Goal: Task Accomplishment & Management: Use online tool/utility

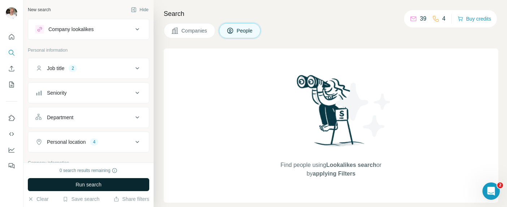
click at [103, 179] on button "Run search" at bounding box center [89, 184] width 122 height 13
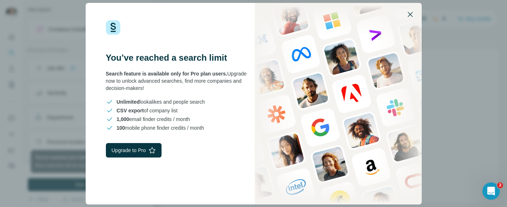
click at [412, 15] on icon "button" at bounding box center [410, 14] width 9 height 9
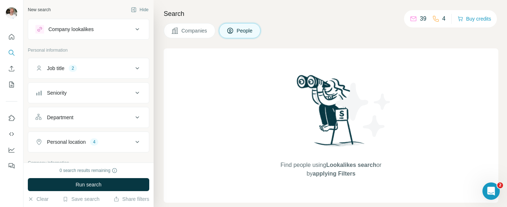
click at [136, 29] on icon at bounding box center [137, 29] width 9 height 9
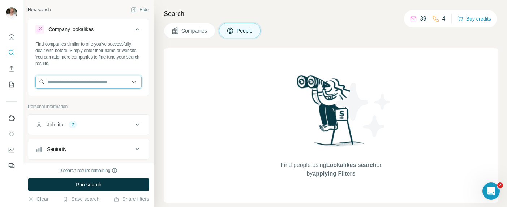
click at [64, 81] on input "text" at bounding box center [88, 82] width 106 height 13
paste input "**********"
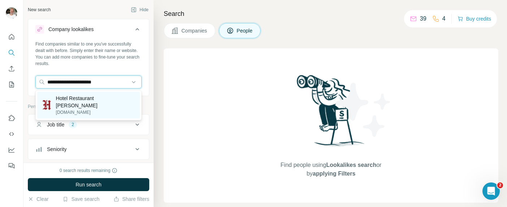
type input "**********"
click at [78, 99] on p "Hotel Restaurant [PERSON_NAME]" at bounding box center [96, 102] width 80 height 14
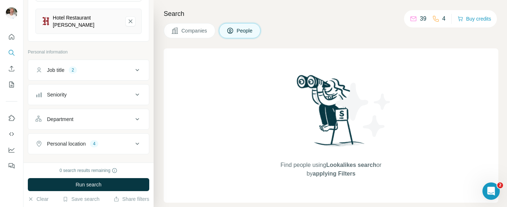
scroll to position [98, 0]
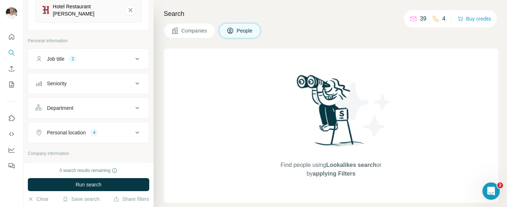
click at [139, 55] on icon at bounding box center [137, 59] width 9 height 9
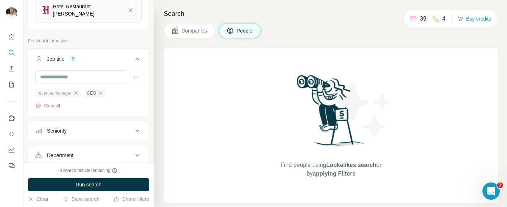
click at [77, 90] on icon "button" at bounding box center [76, 93] width 6 height 6
click at [51, 90] on icon "button" at bounding box center [51, 93] width 6 height 6
click at [137, 58] on icon at bounding box center [138, 59] width 4 height 2
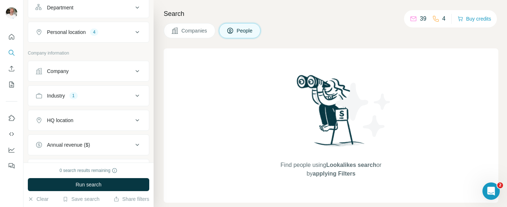
scroll to position [281, 0]
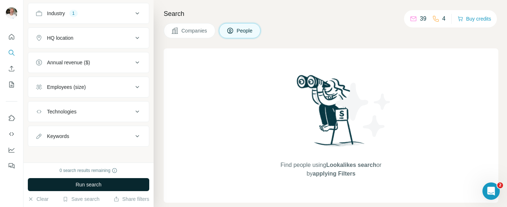
click at [87, 183] on span "Run search" at bounding box center [89, 184] width 26 height 7
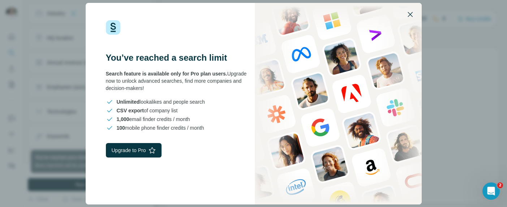
click at [412, 12] on icon "button" at bounding box center [410, 14] width 5 height 5
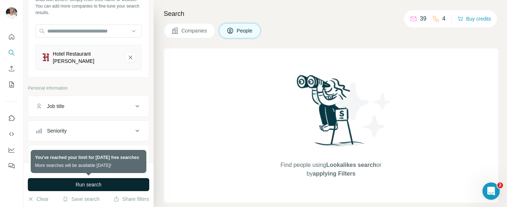
scroll to position [0, 0]
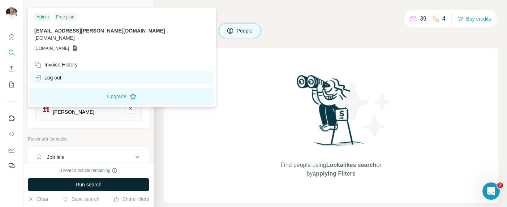
click at [54, 74] on div "Log out" at bounding box center [47, 77] width 27 height 7
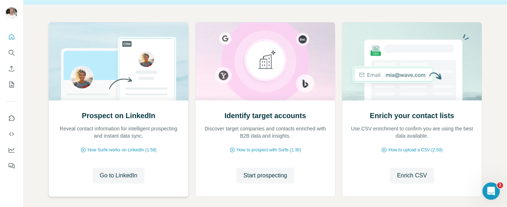
scroll to position [104, 0]
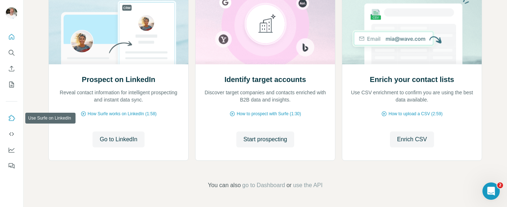
click at [9, 119] on icon "Use Surfe on LinkedIn" at bounding box center [11, 118] width 7 height 7
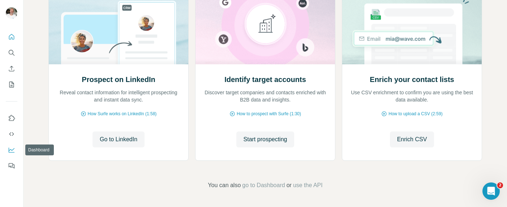
click at [12, 151] on icon "Dashboard" at bounding box center [11, 149] width 7 height 7
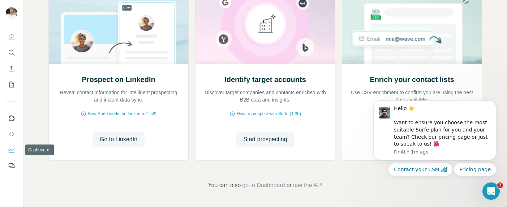
scroll to position [0, 0]
